Goal: Task Accomplishment & Management: Manage account settings

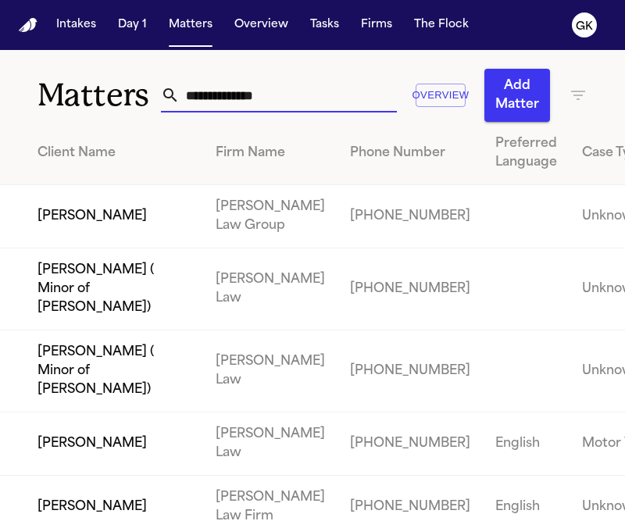
click at [216, 91] on input "text" at bounding box center [288, 95] width 217 height 34
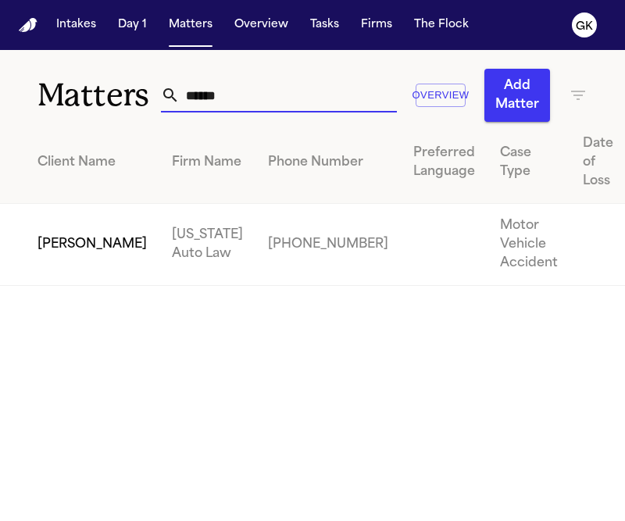
type input "******"
click at [83, 250] on td "[PERSON_NAME]" at bounding box center [79, 245] width 159 height 82
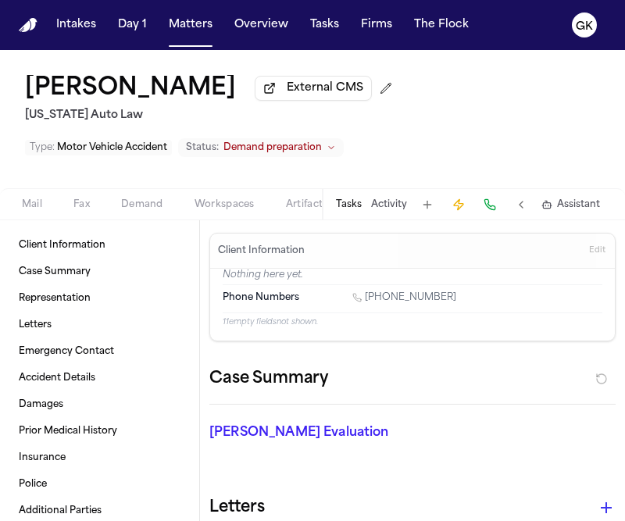
scroll to position [0, 376]
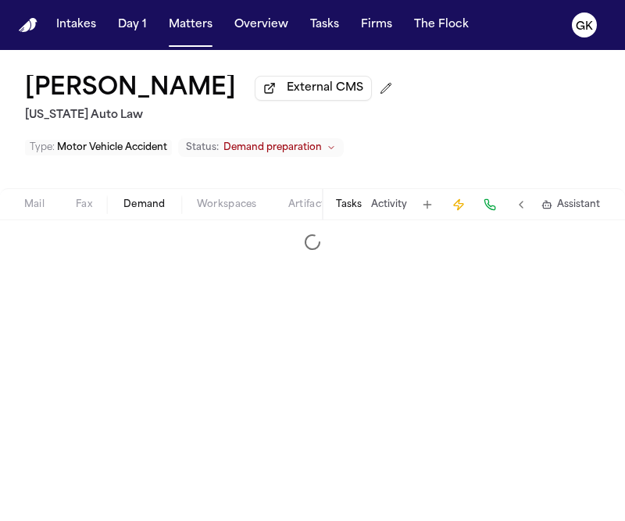
click at [163, 209] on span "Demand" at bounding box center [144, 204] width 42 height 12
select select "**********"
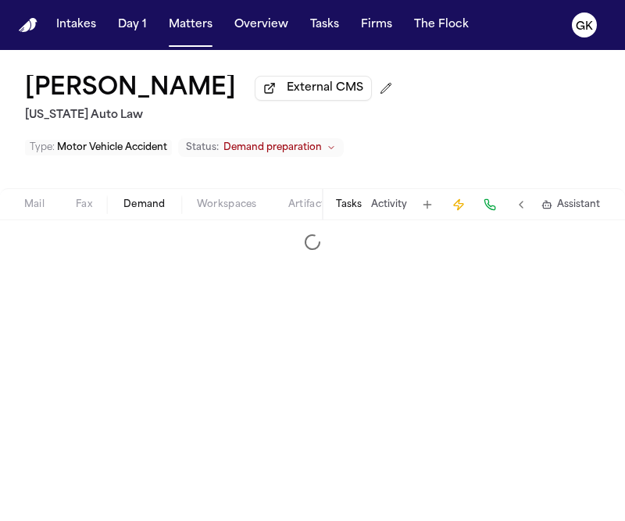
select select "**********"
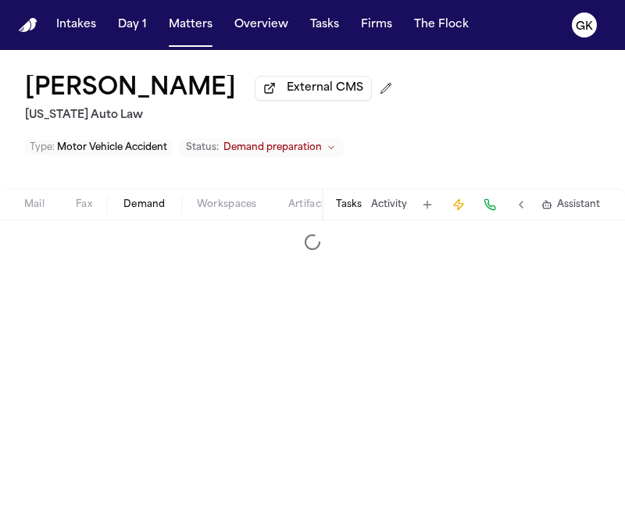
select select "**********"
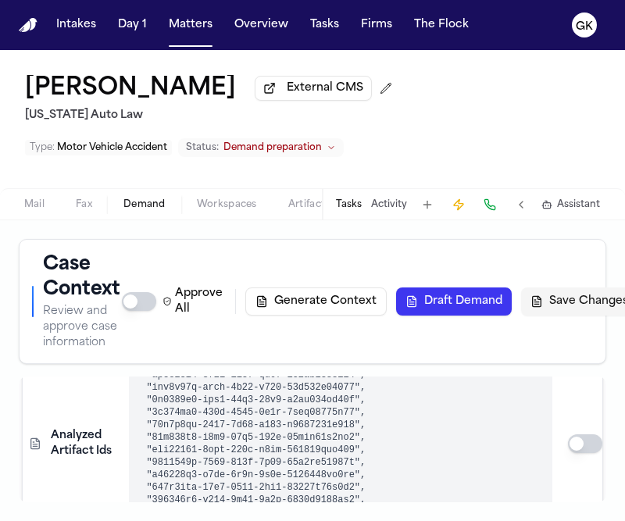
scroll to position [435, 0]
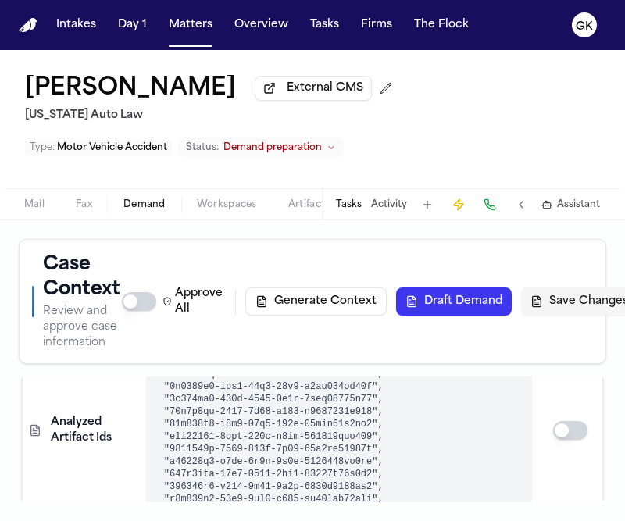
click at [82, 497] on td "Analyzed Artifact Ids" at bounding box center [81, 431] width 117 height 444
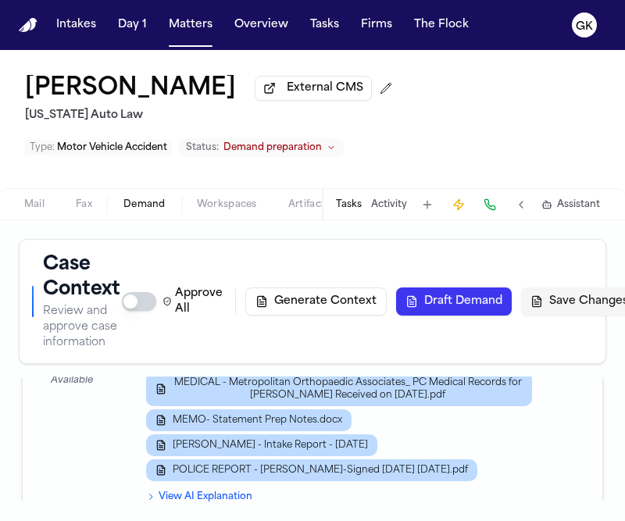
scroll to position [1372, 0]
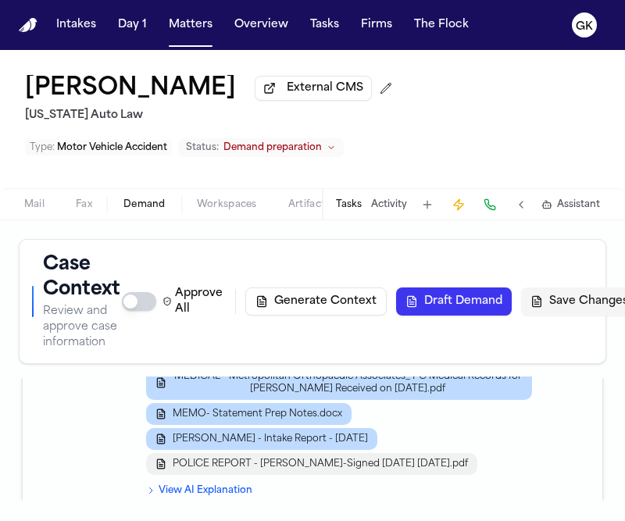
click at [256, 468] on button "POLICE REPORT - [PERSON_NAME]-Signed [DATE] [DATE].pdf" at bounding box center [311, 464] width 331 height 22
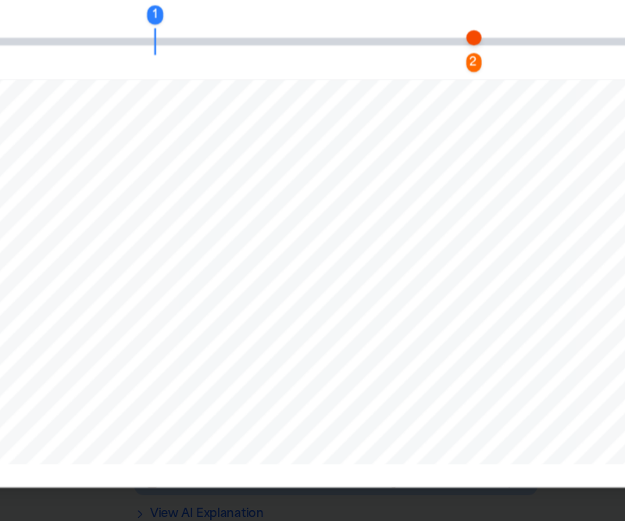
scroll to position [0, 0]
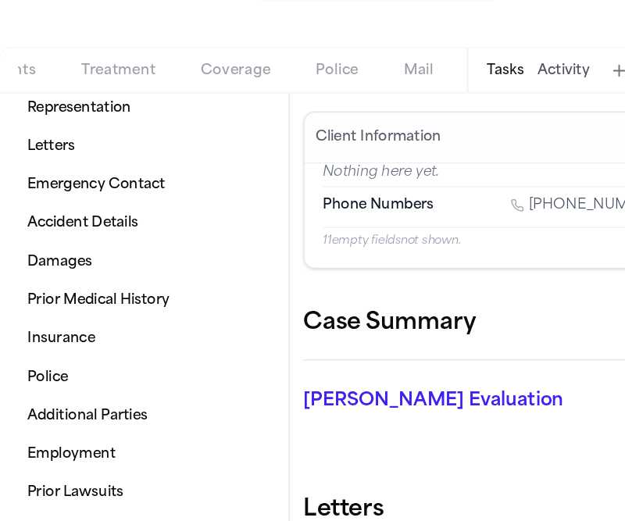
scroll to position [0, 120]
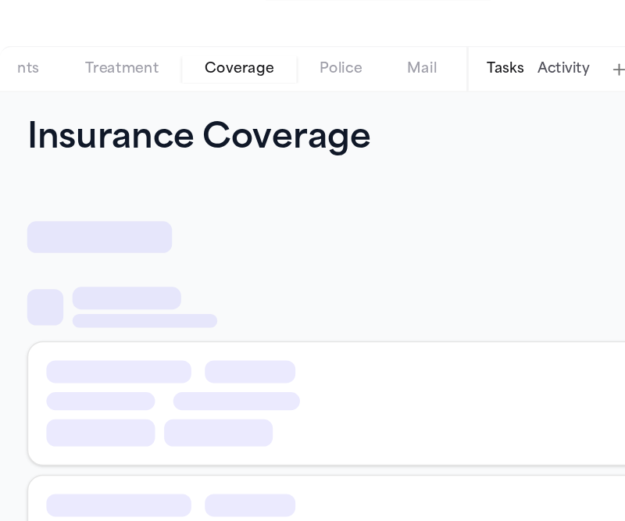
click at [155, 211] on span "Coverage" at bounding box center [165, 204] width 48 height 12
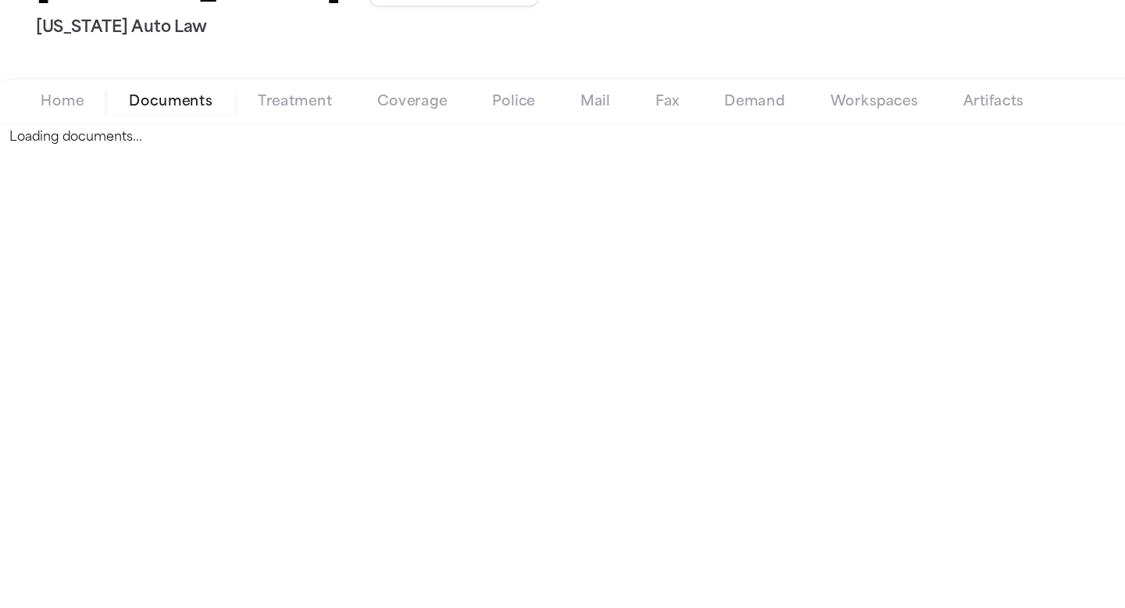
click at [130, 176] on button "Documents" at bounding box center [117, 166] width 89 height 19
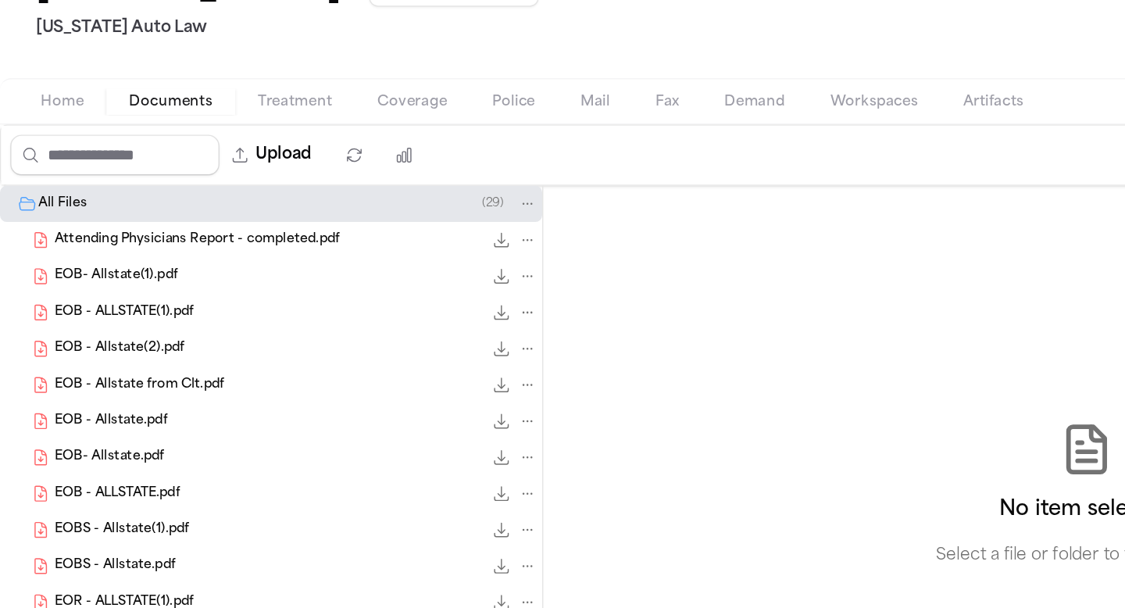
click at [92, 312] on span "EOB - ALLSTATE(1).pdf" at bounding box center [85, 311] width 96 height 13
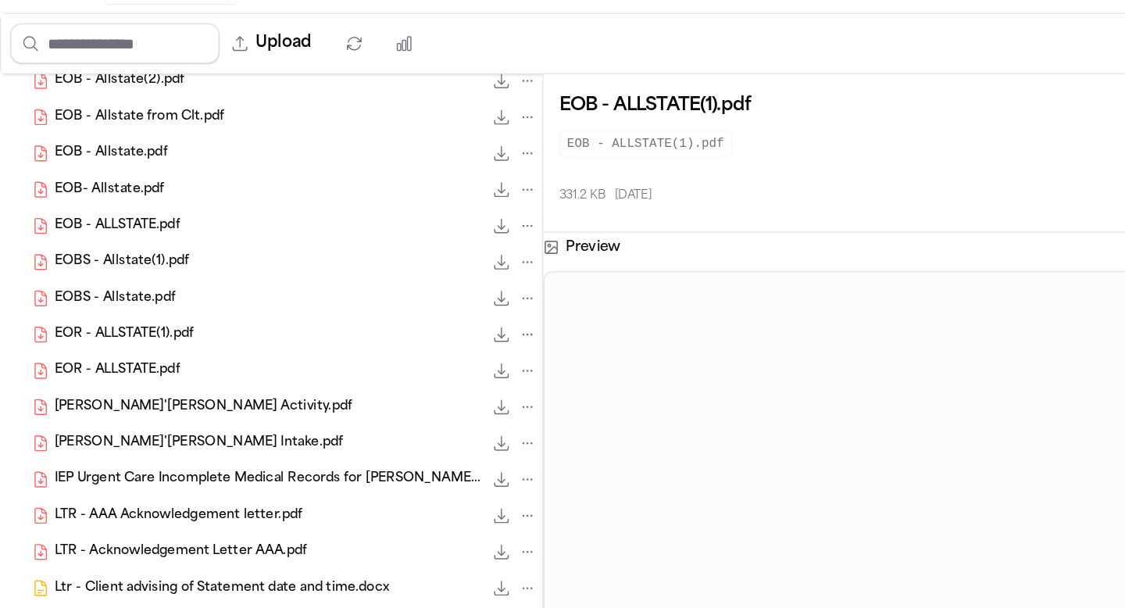
scroll to position [109, 0]
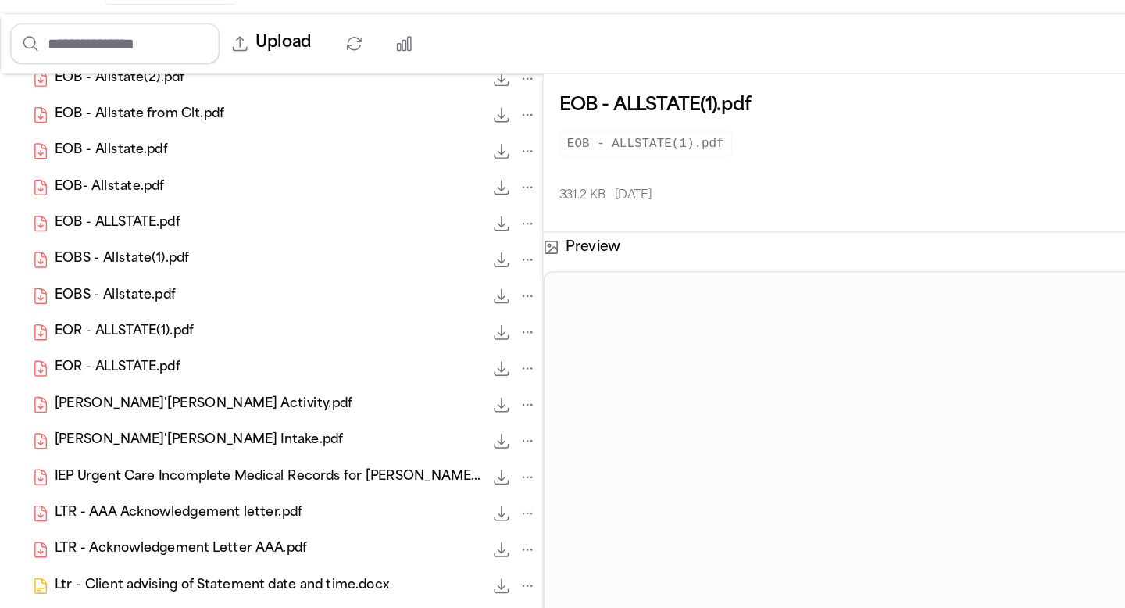
click at [135, 428] on div "EOR - ALLSTATE.pdf 642.2 KB • PDF" at bounding box center [204, 427] width 334 height 16
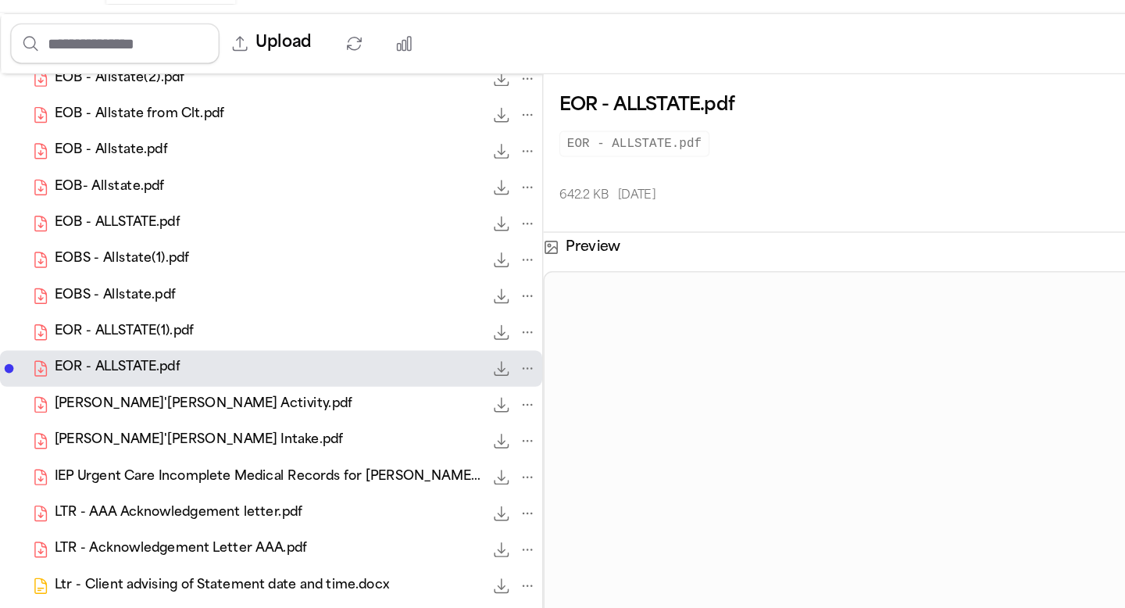
click at [123, 520] on span "LTR - AAA Acknowledgement letter.pdf" at bounding box center [122, 527] width 171 height 13
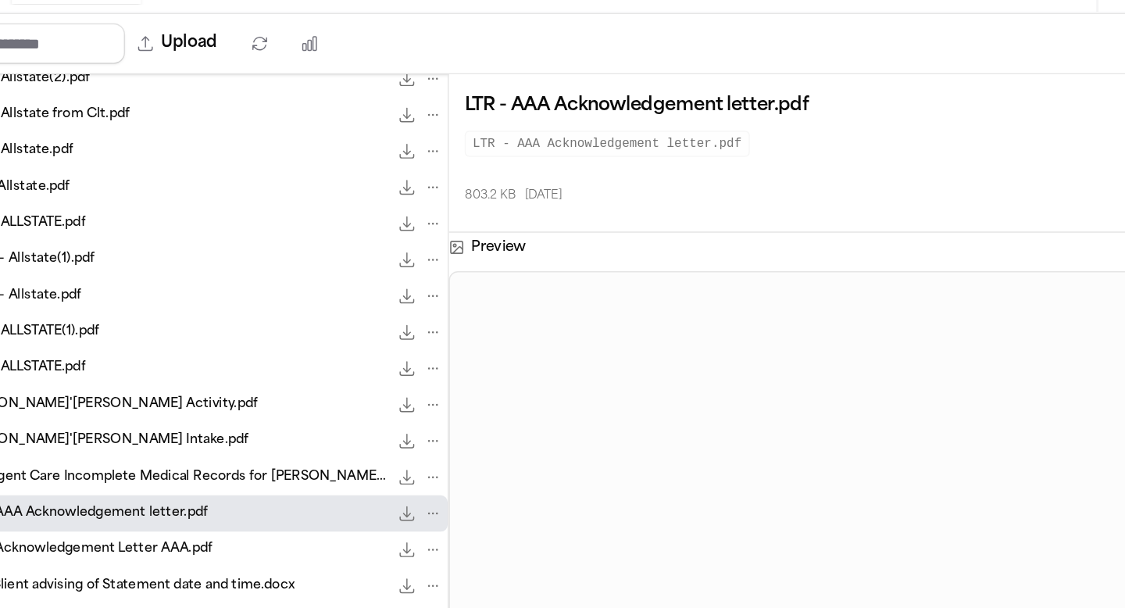
scroll to position [181, 0]
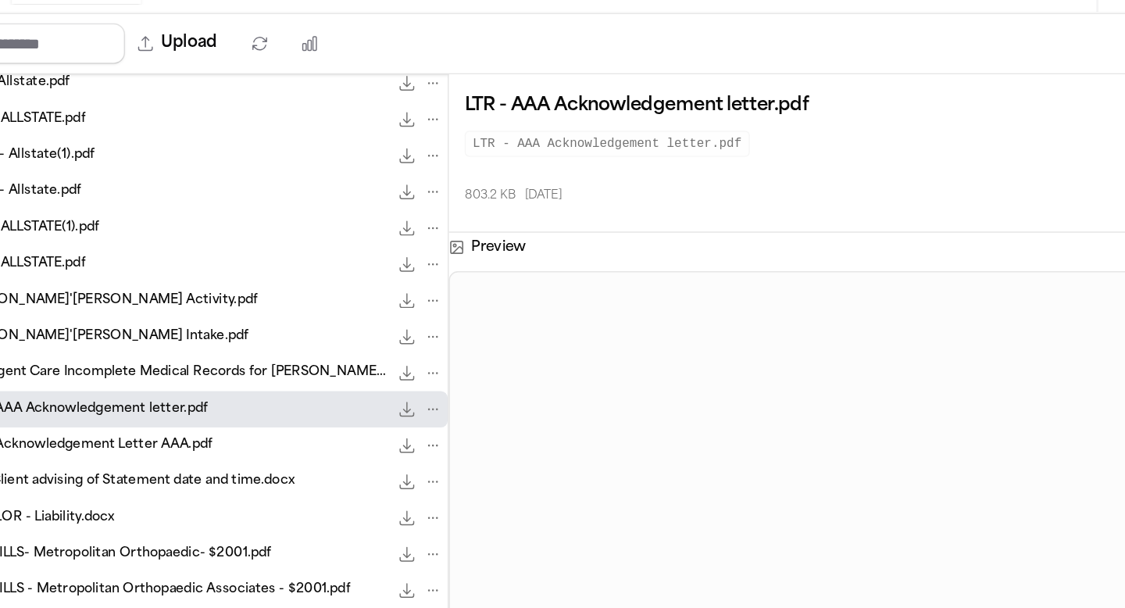
click at [198, 485] on span "LTR - Acknowledgement Letter AAA.pdf" at bounding box center [124, 480] width 174 height 13
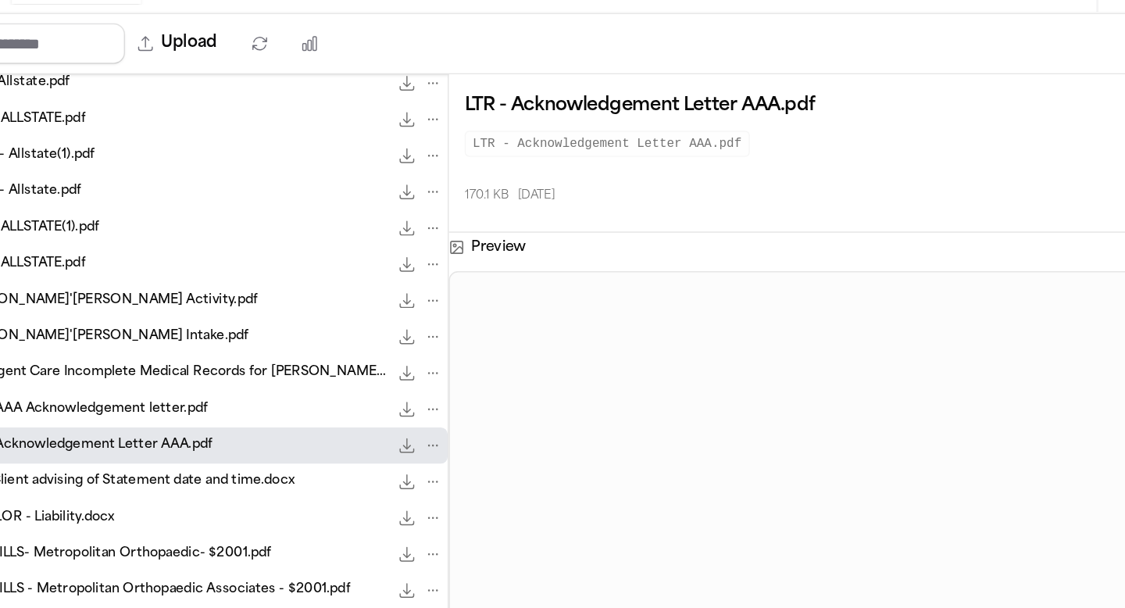
click at [260, 507] on span "Ltr - Client advising of Statement date and time.docx" at bounding box center [152, 505] width 231 height 13
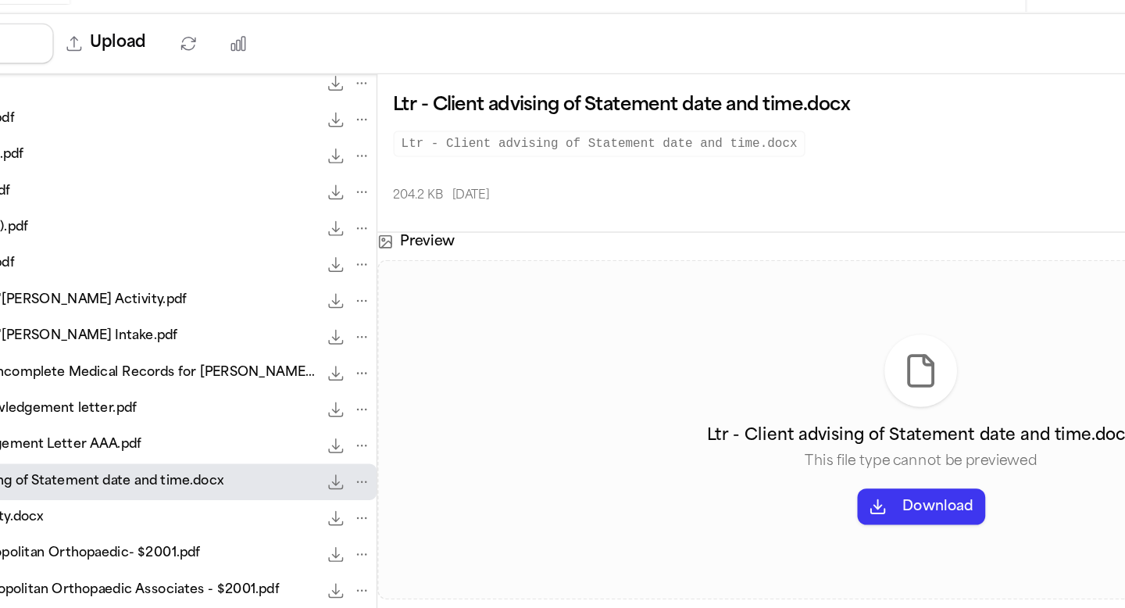
click at [158, 493] on div "LTR - Acknowledgement Letter AAA.pdf 170.1 KB • PDF" at bounding box center [187, 480] width 374 height 25
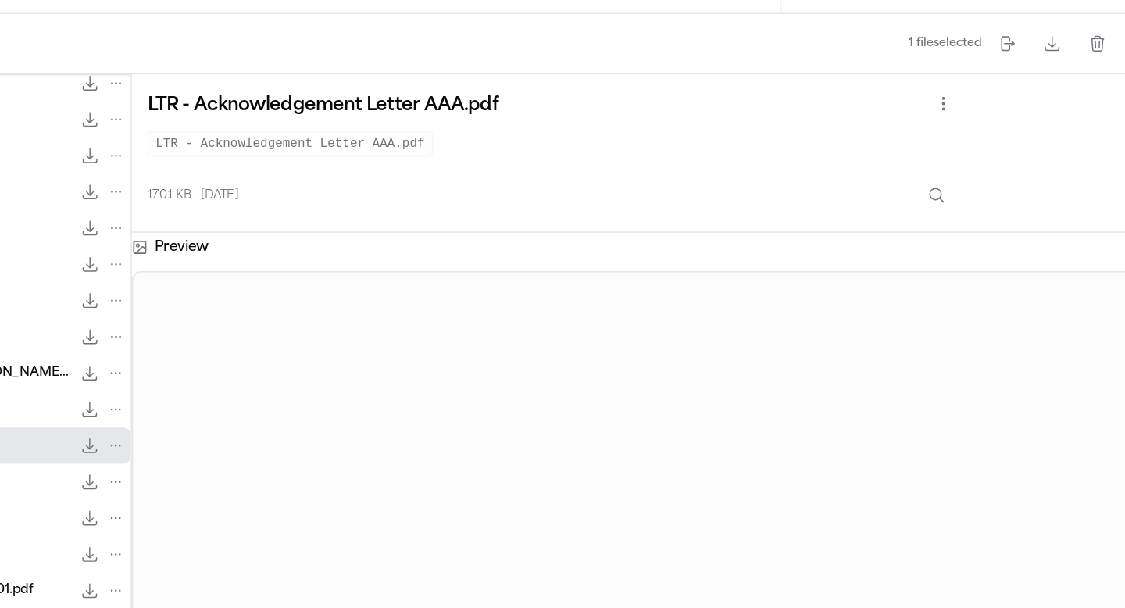
click at [345, 482] on icon "File: LTR - Acknowledgement Letter AAA.pdf" at bounding box center [346, 481] width 10 height 10
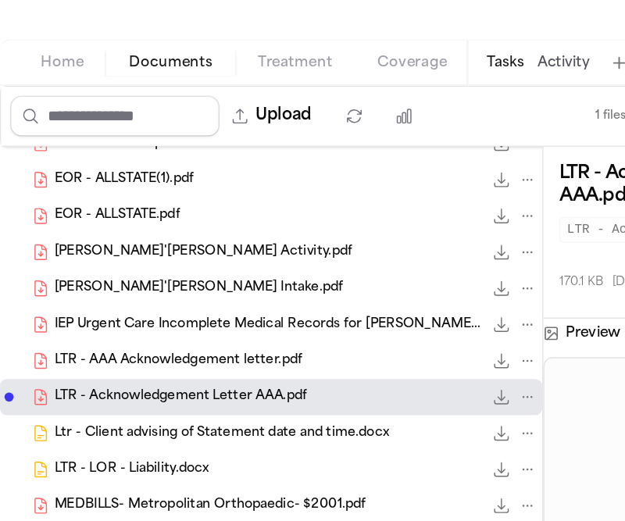
scroll to position [267, 0]
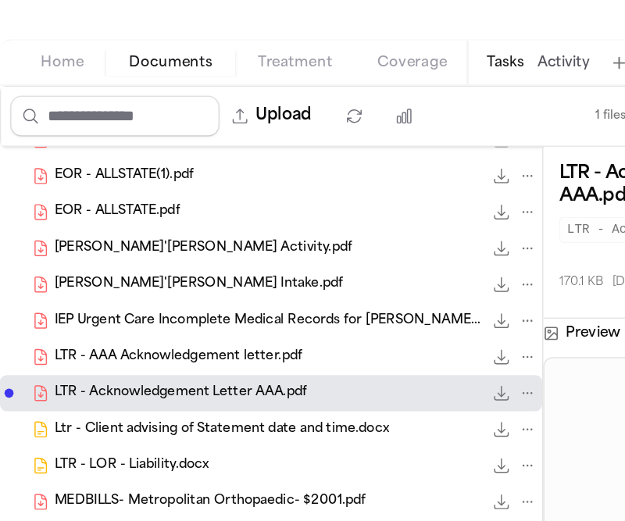
click at [161, 412] on span "LTR - AAA Acknowledgement letter.pdf" at bounding box center [122, 407] width 171 height 13
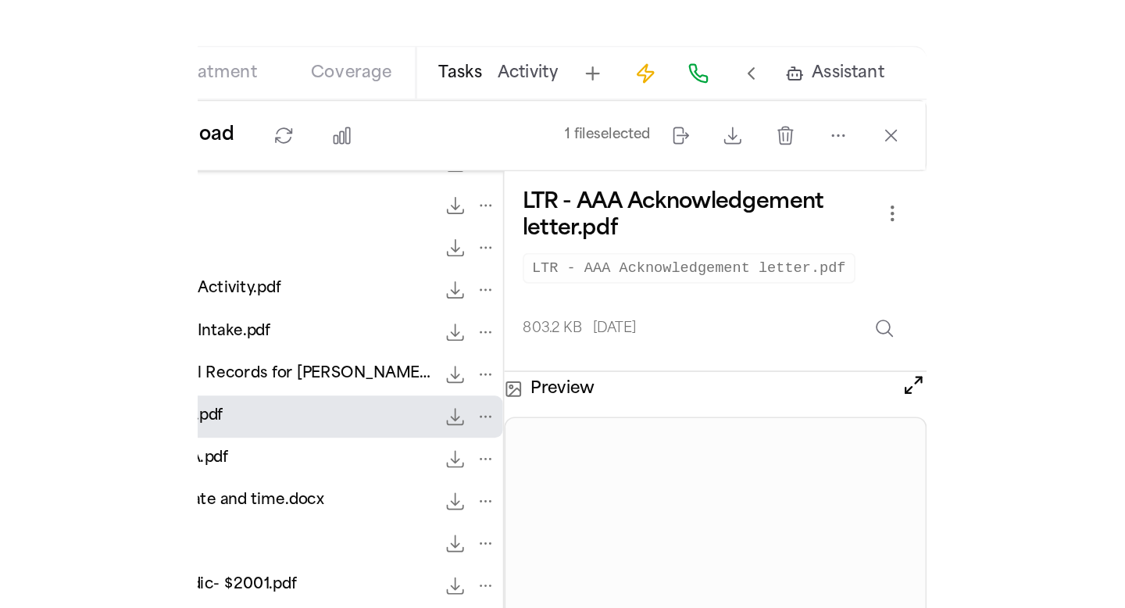
scroll to position [0, 0]
